Goal: Task Accomplishment & Management: Manage account settings

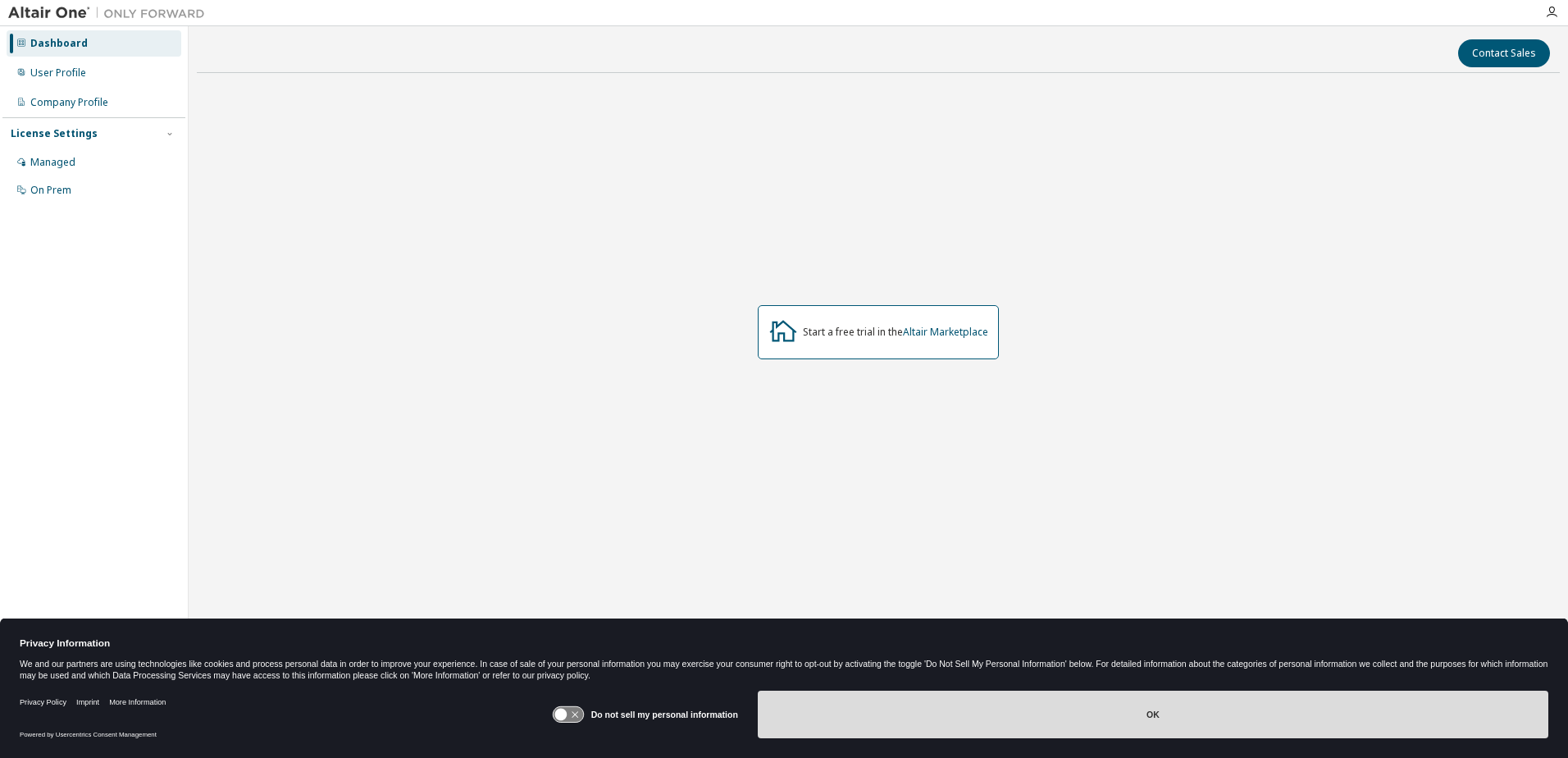
click at [1056, 732] on button "OK" at bounding box center [1153, 713] width 791 height 47
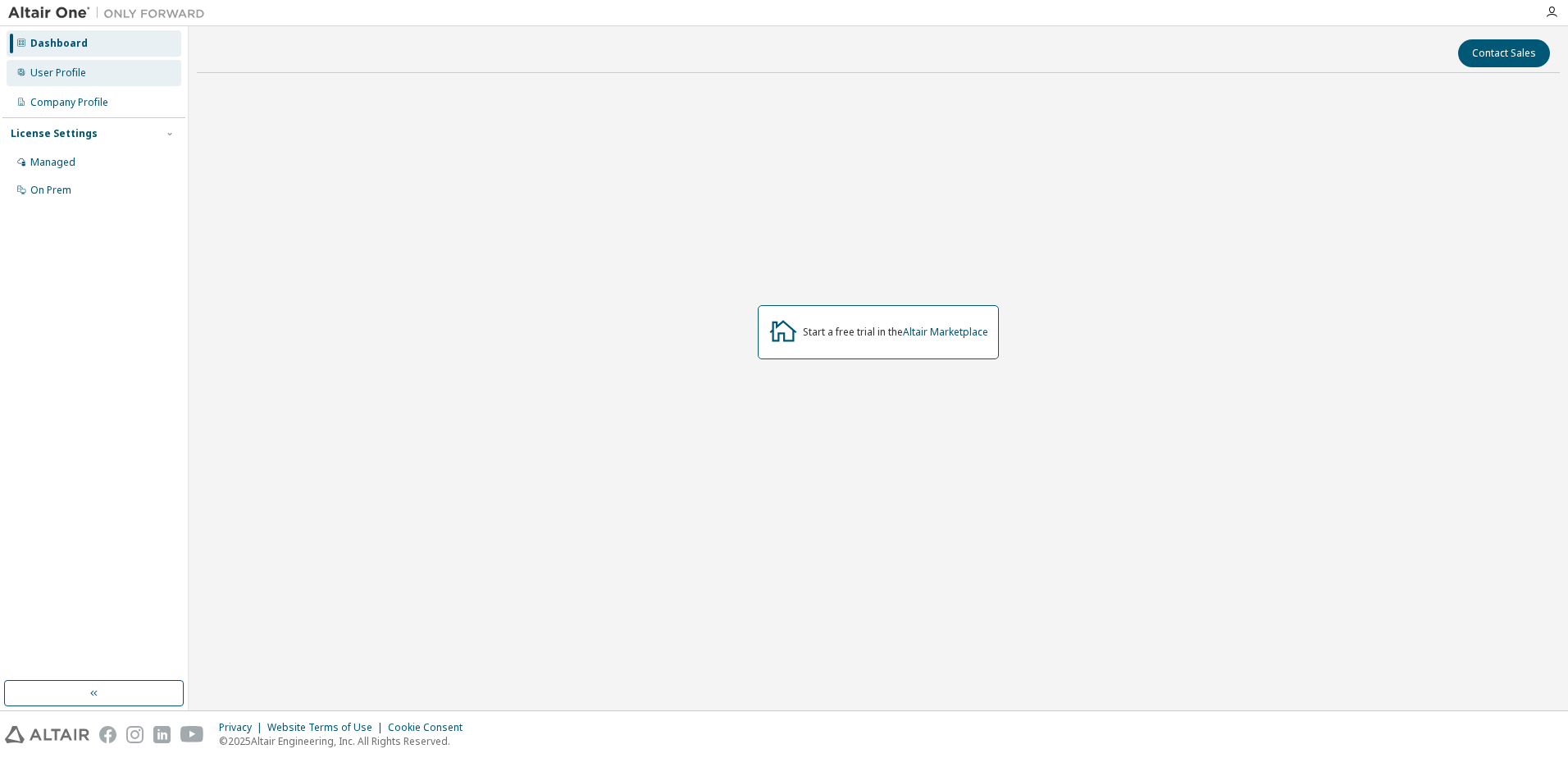
click at [59, 75] on div "User Profile" at bounding box center [59, 73] width 56 height 13
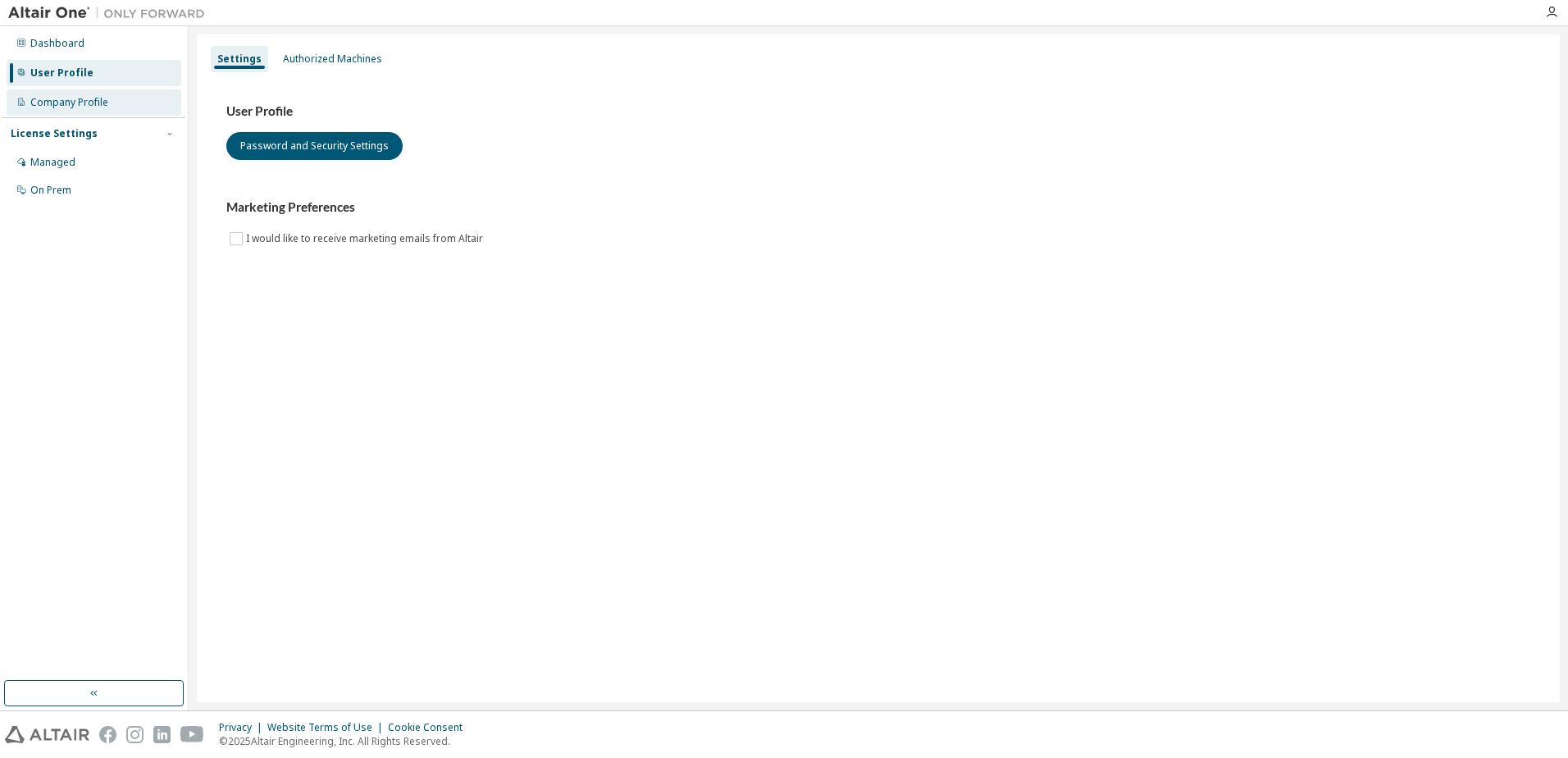
click at [94, 107] on div "Company Profile" at bounding box center [70, 102] width 78 height 13
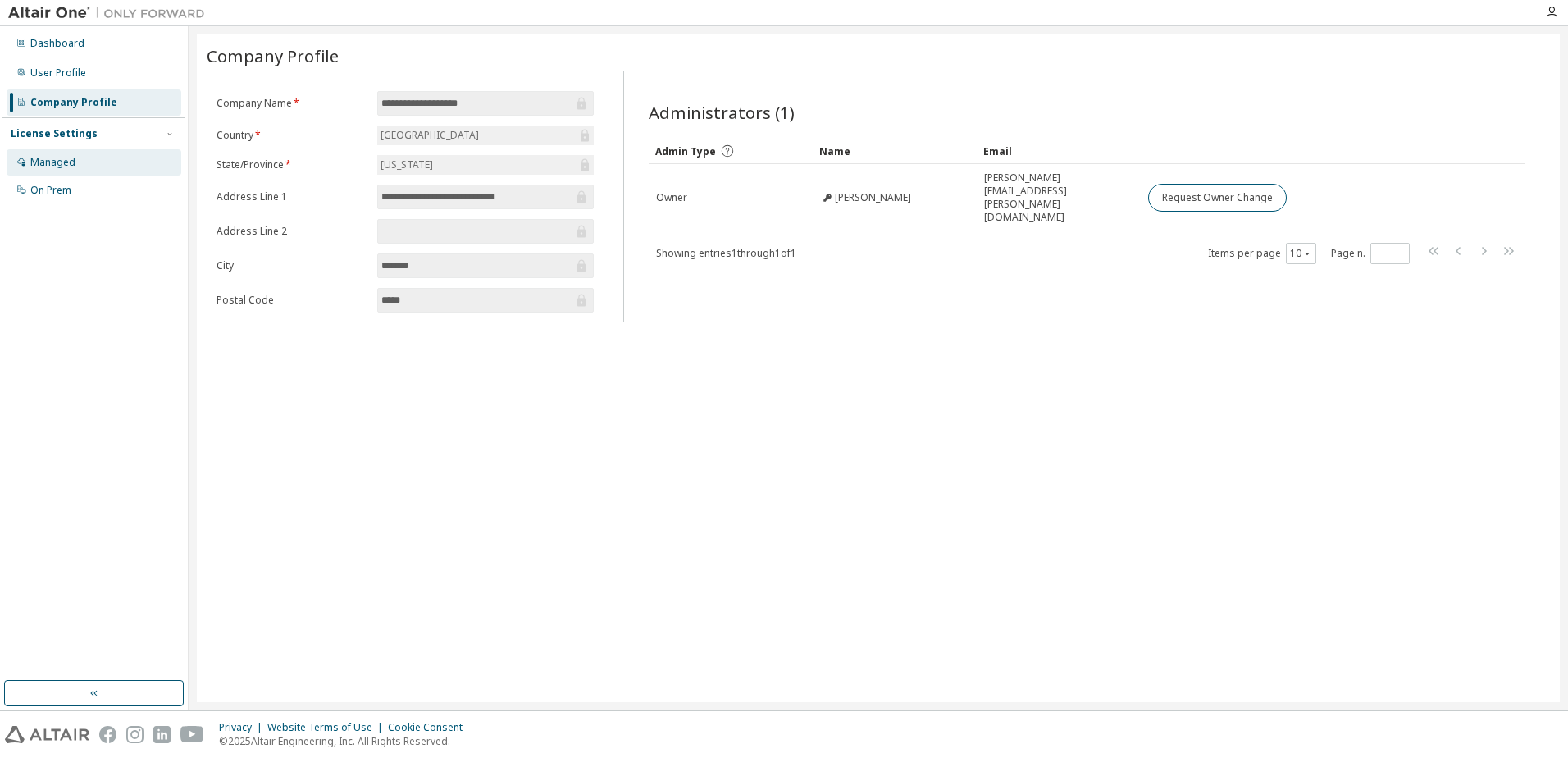
click at [93, 152] on div "Managed" at bounding box center [94, 162] width 175 height 26
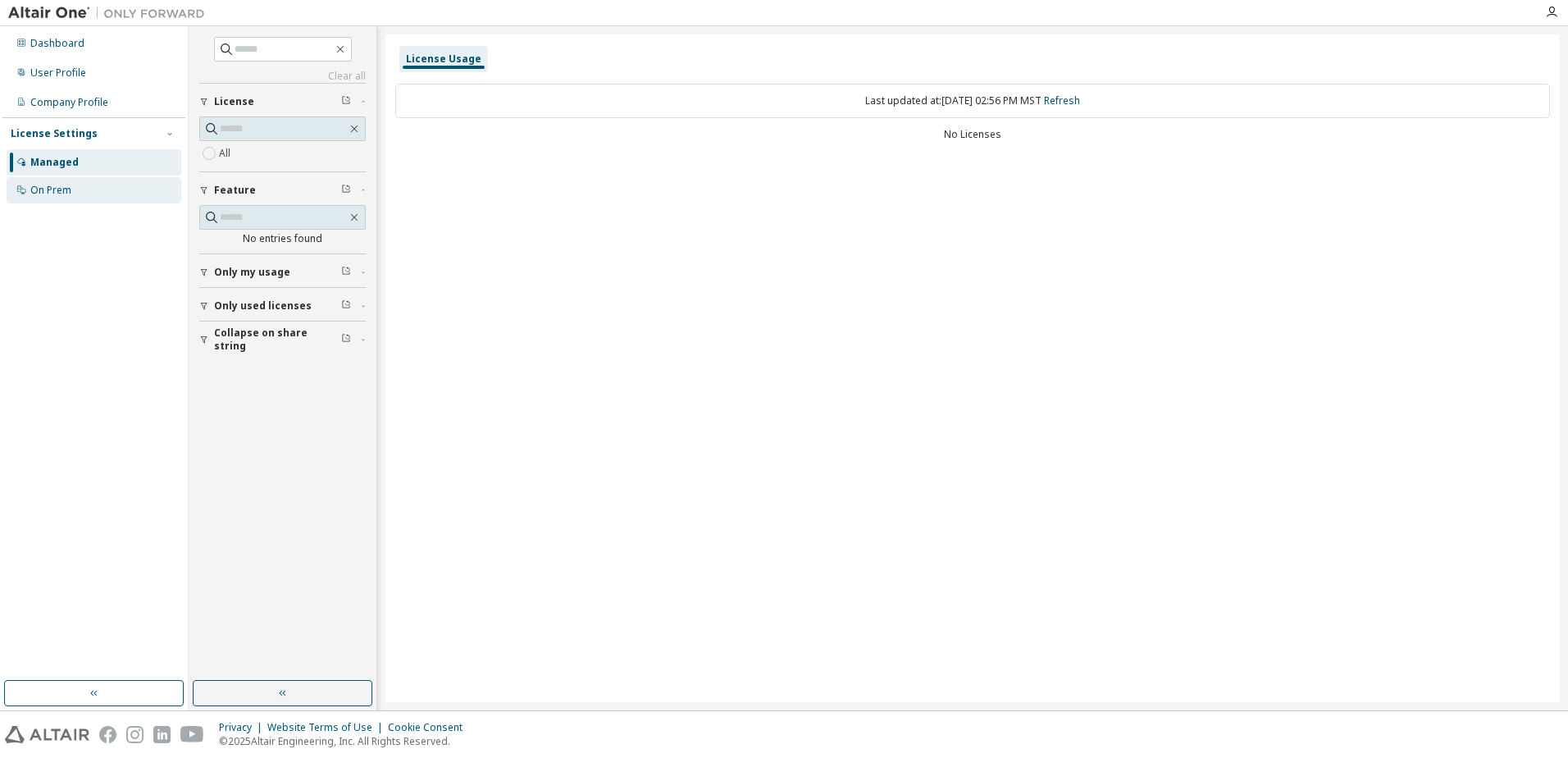
click at [98, 187] on div "On Prem" at bounding box center [94, 190] width 175 height 26
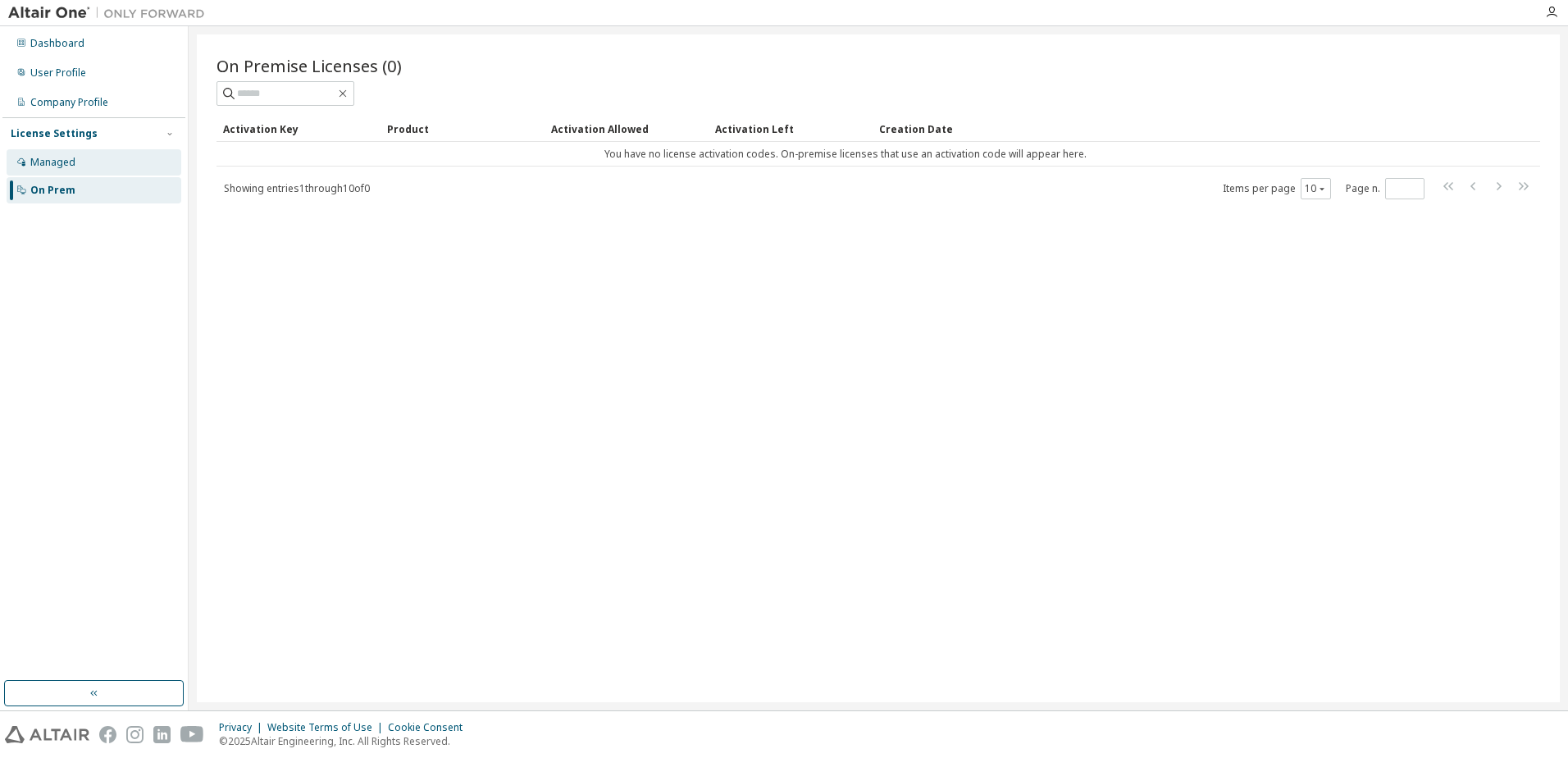
click at [101, 161] on div "Managed" at bounding box center [94, 162] width 175 height 26
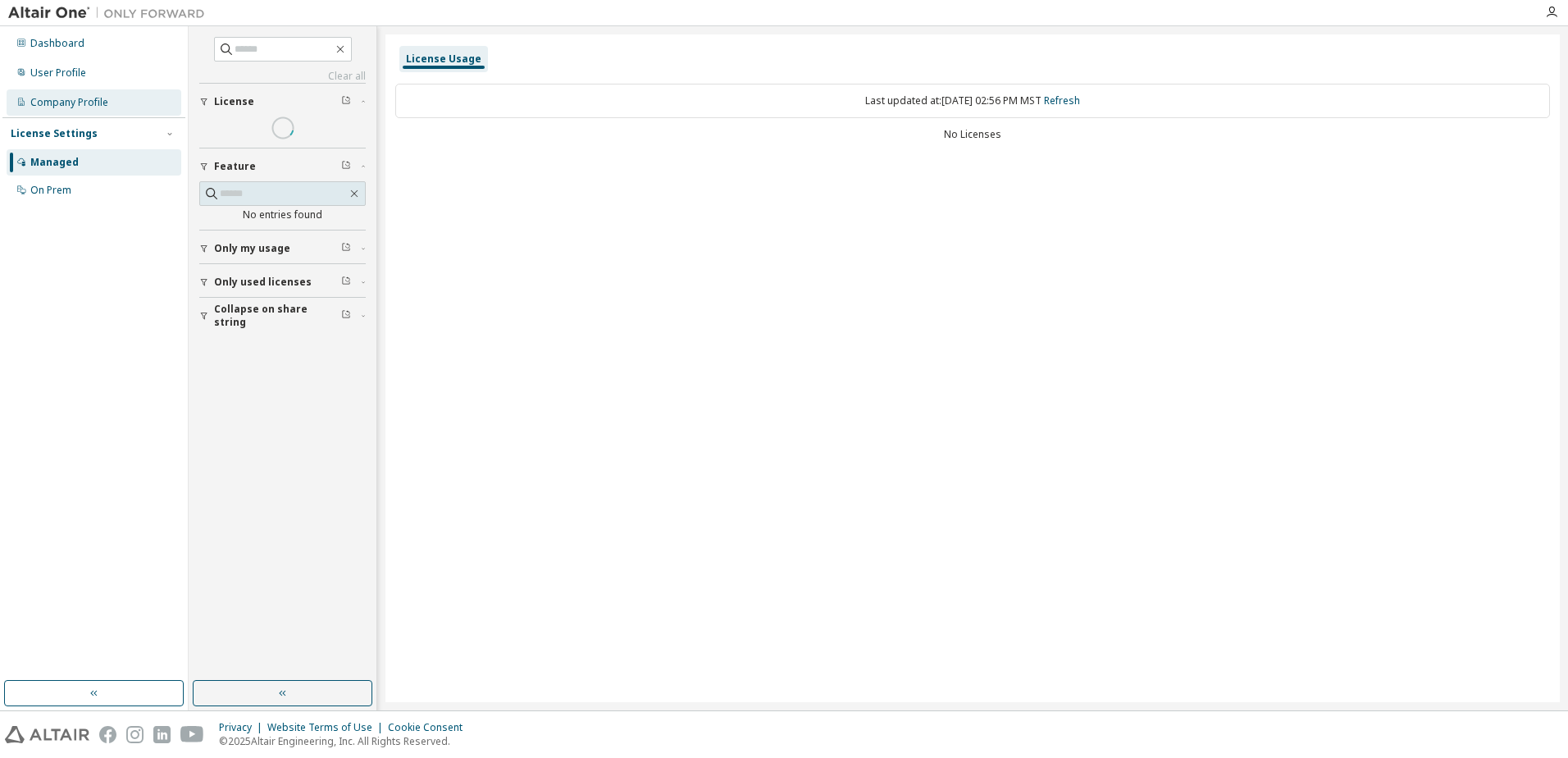
click at [91, 104] on div "Company Profile" at bounding box center [70, 102] width 78 height 13
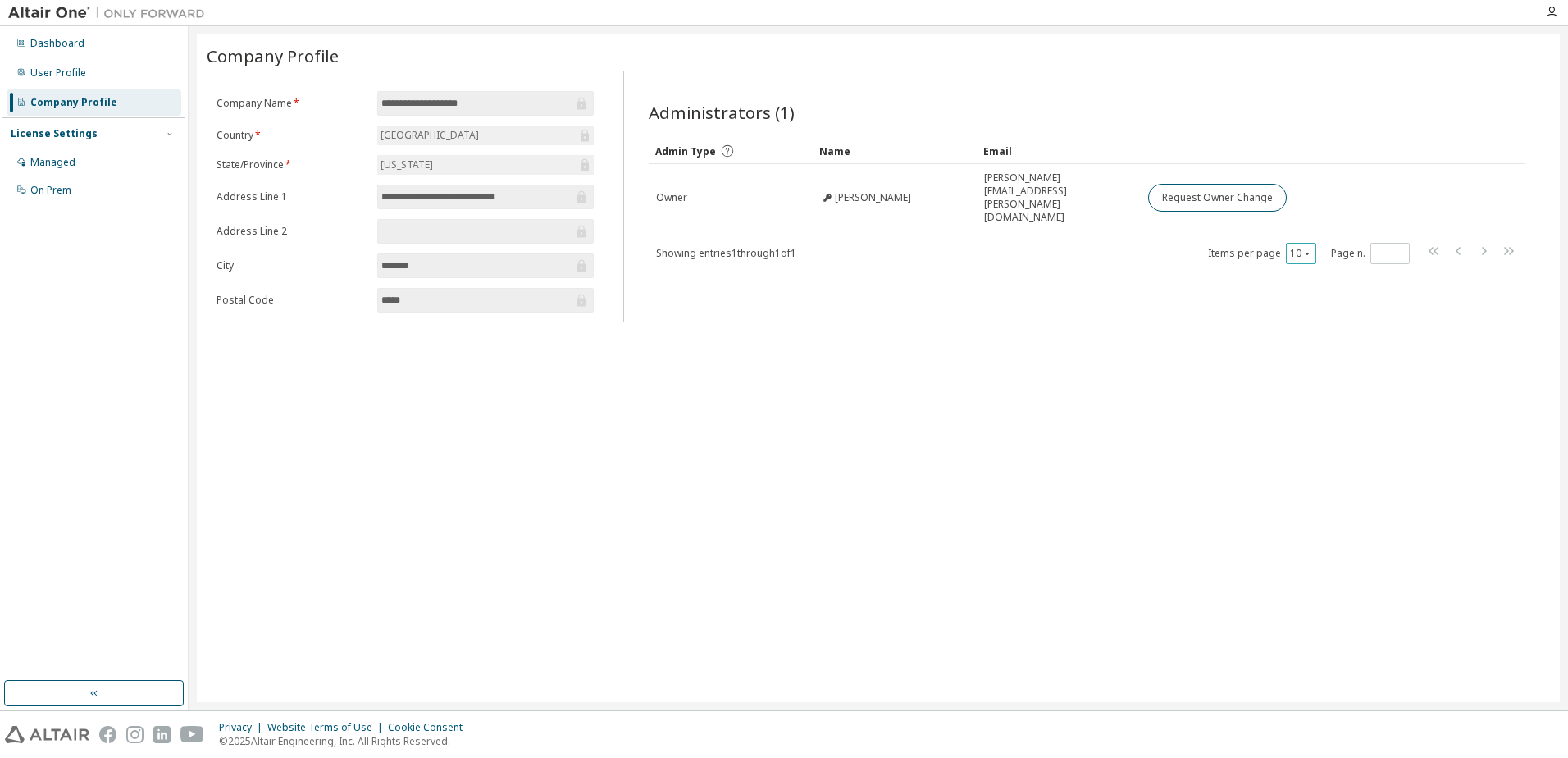
click at [1310, 243] on div "10" at bounding box center [1300, 253] width 31 height 21
click at [1306, 253] on icon "button" at bounding box center [1307, 254] width 5 height 3
click at [1299, 264] on div "20" at bounding box center [1350, 270] width 131 height 20
click at [802, 410] on div "**********" at bounding box center [878, 368] width 1362 height 668
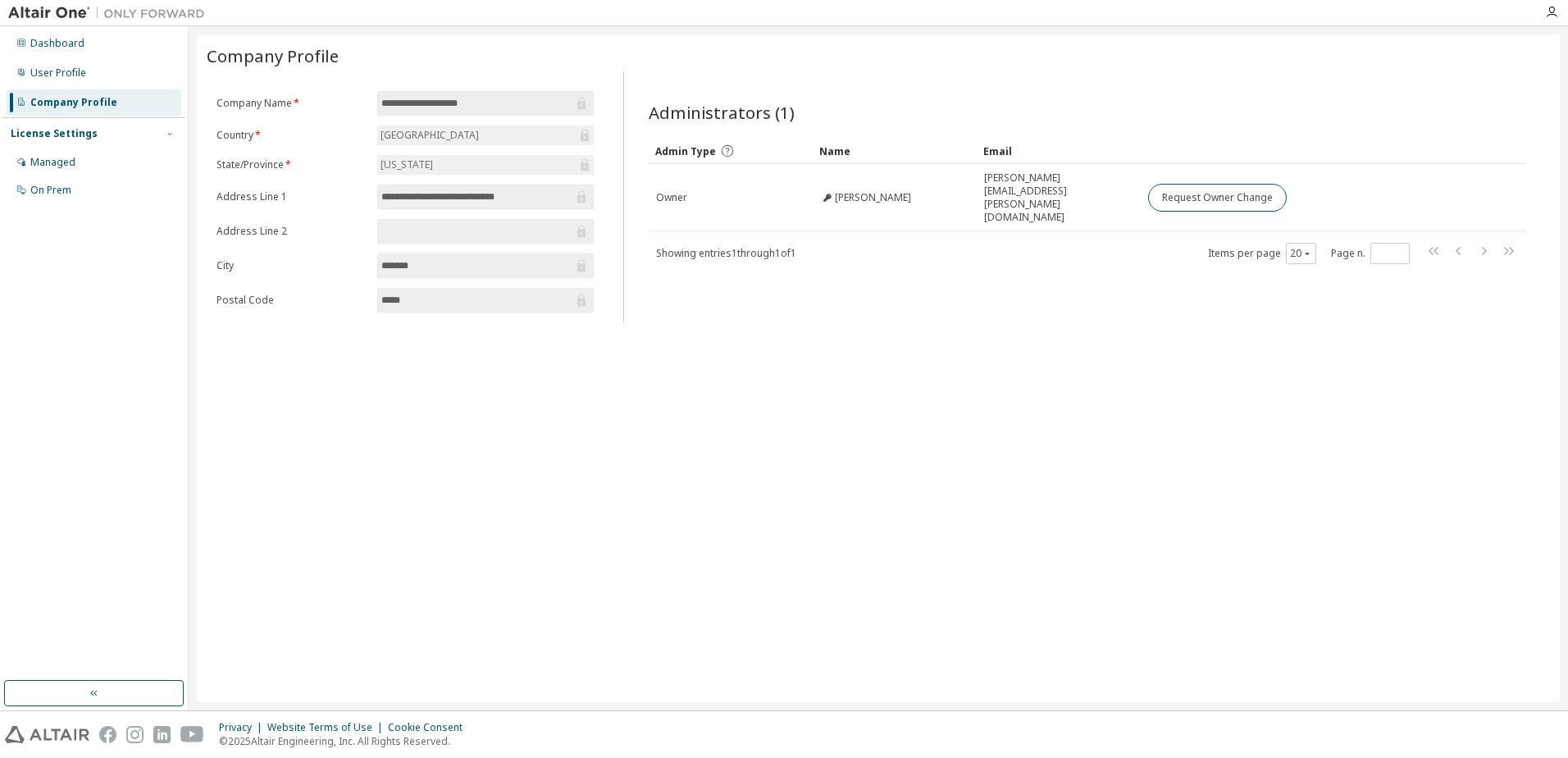
click at [724, 149] on icon at bounding box center [726, 151] width 11 height 11
click at [724, 149] on icon at bounding box center [726, 151] width 11 height 11
